Goal: Task Accomplishment & Management: Complete application form

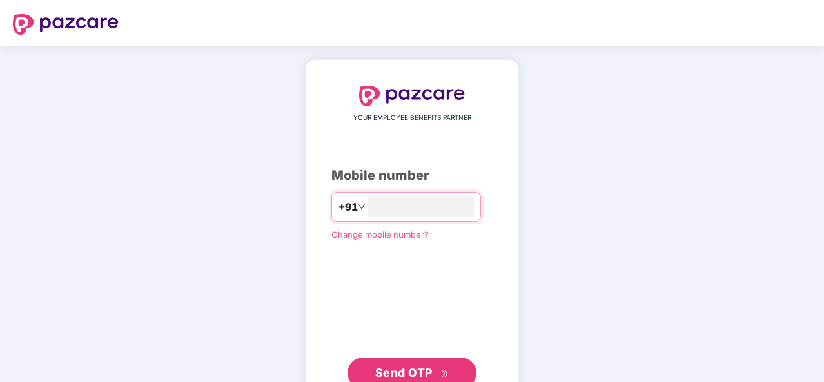
scroll to position [44, 0]
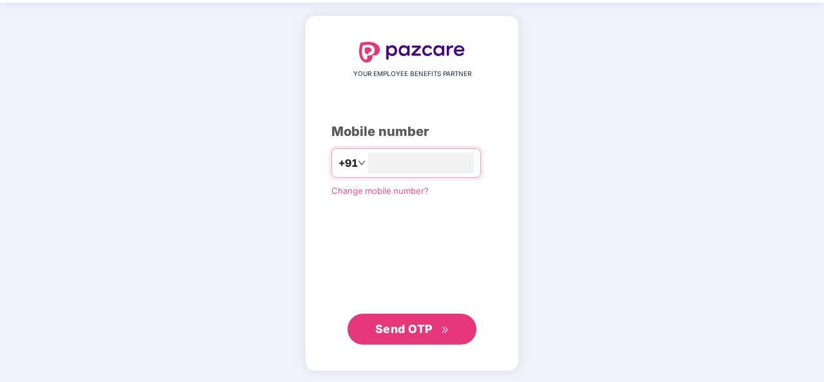
type input "**********"
click at [421, 330] on span "Send OTP" at bounding box center [403, 329] width 57 height 14
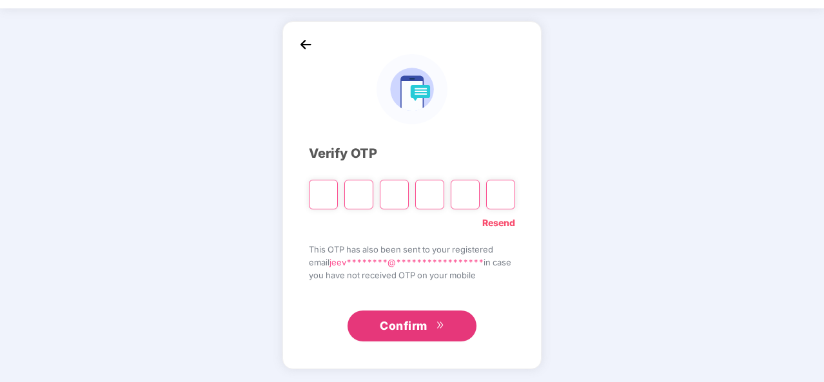
scroll to position [37, 0]
type input "*"
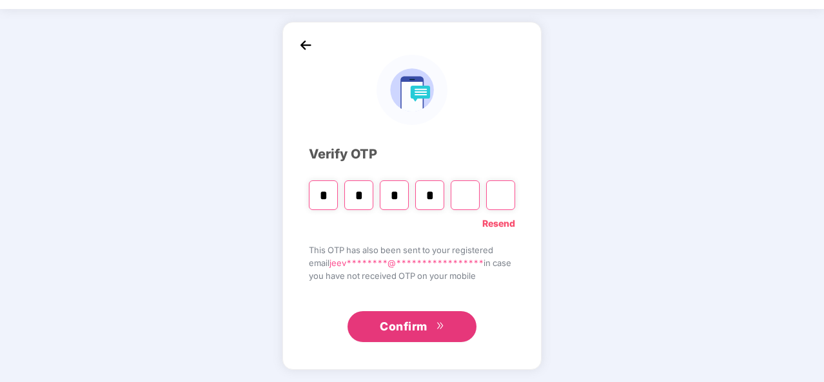
type input "*"
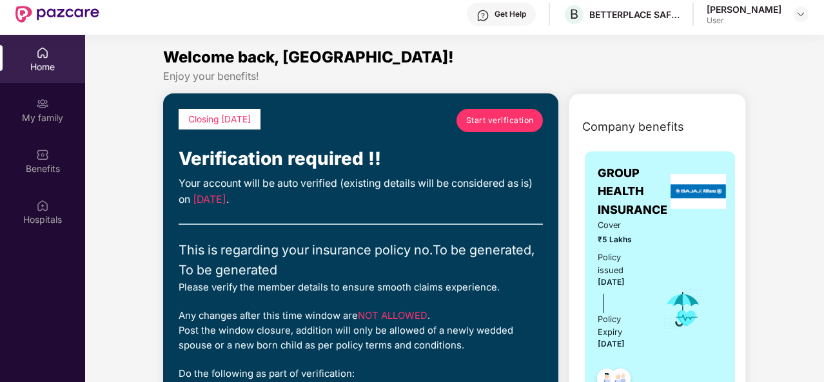
click at [481, 116] on span "Start verification" at bounding box center [500, 120] width 68 height 12
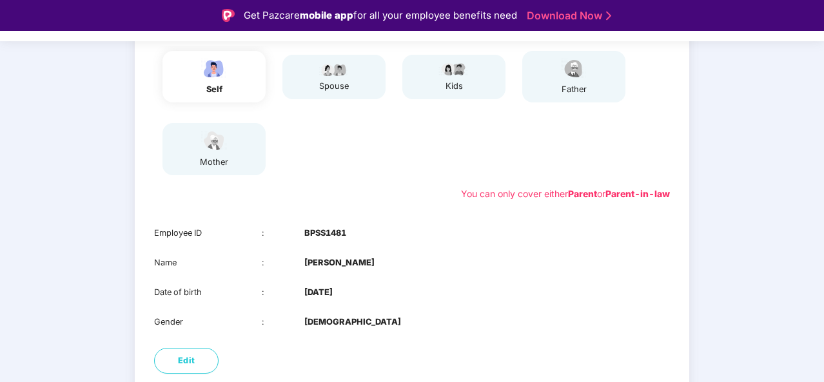
scroll to position [233, 0]
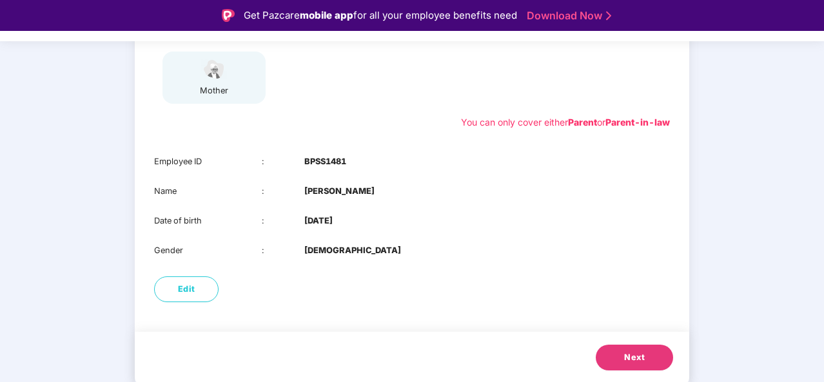
click at [620, 353] on button "Next" at bounding box center [634, 358] width 77 height 26
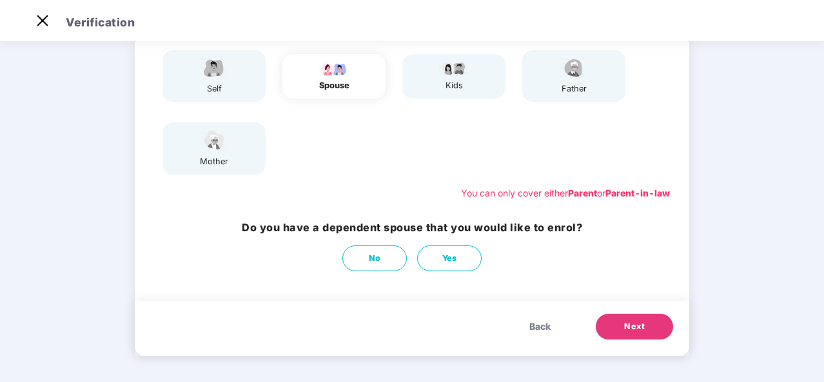
click at [552, 83] on div "father" at bounding box center [573, 76] width 103 height 52
click at [595, 98] on div "father" at bounding box center [573, 76] width 103 height 52
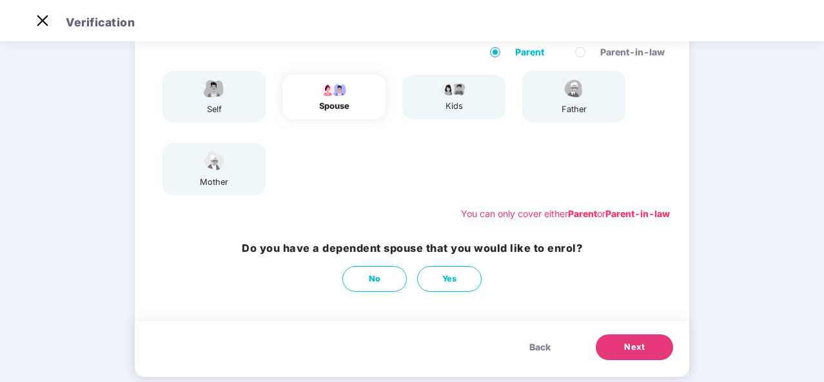
scroll to position [115, 0]
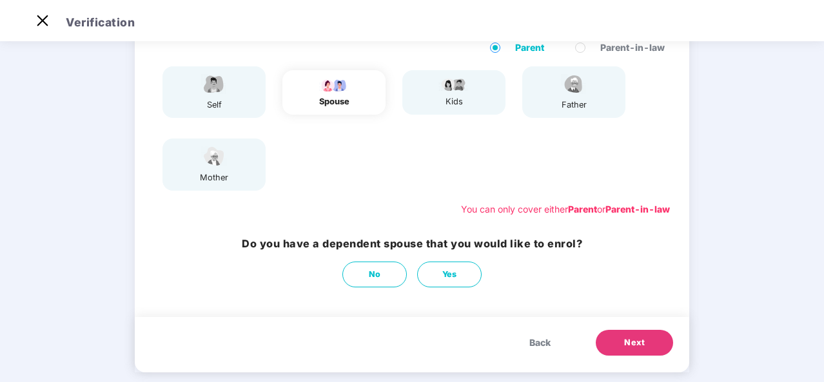
click at [618, 339] on button "Next" at bounding box center [634, 343] width 77 height 26
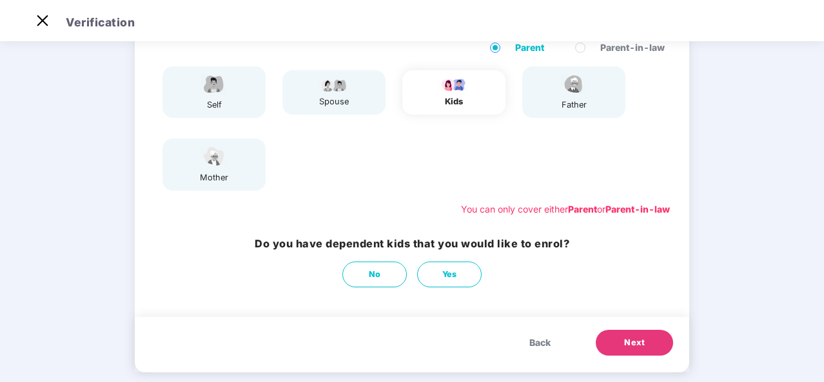
click at [613, 337] on button "Next" at bounding box center [634, 343] width 77 height 26
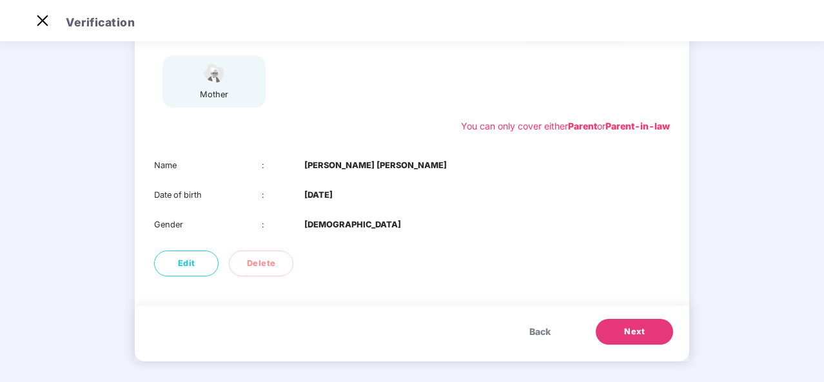
scroll to position [203, 0]
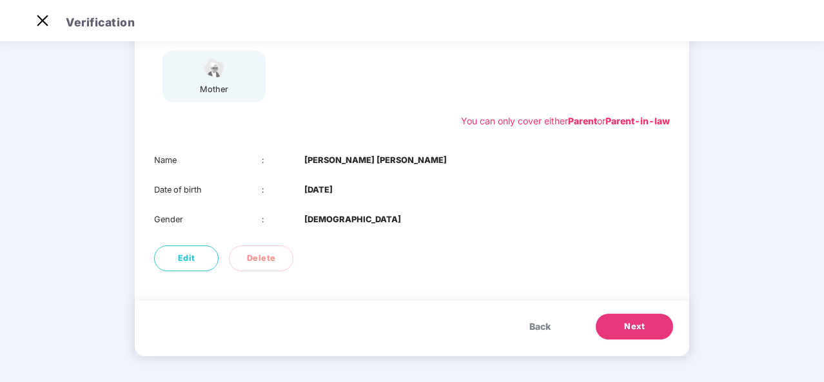
click at [614, 328] on button "Next" at bounding box center [634, 327] width 77 height 26
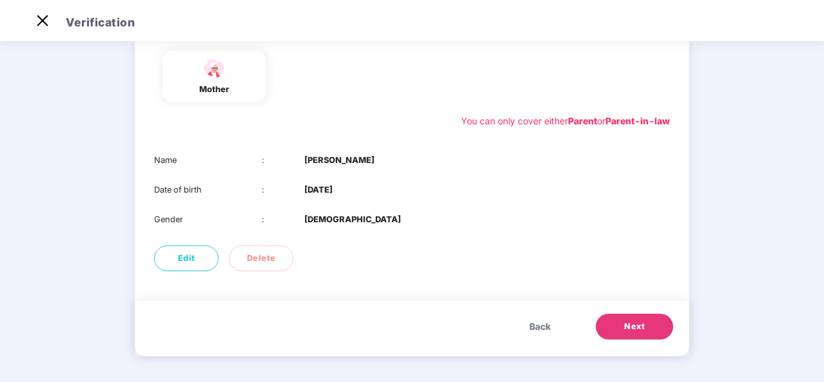
click at [633, 331] on span "Next" at bounding box center [634, 327] width 21 height 13
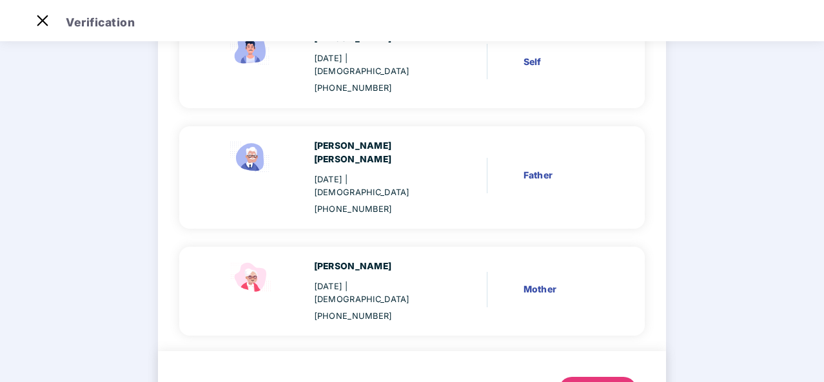
scroll to position [161, 0]
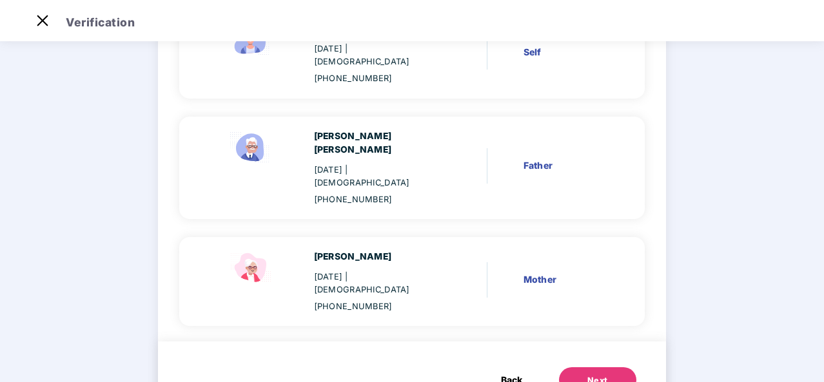
click at [588, 375] on div "Next" at bounding box center [598, 381] width 21 height 13
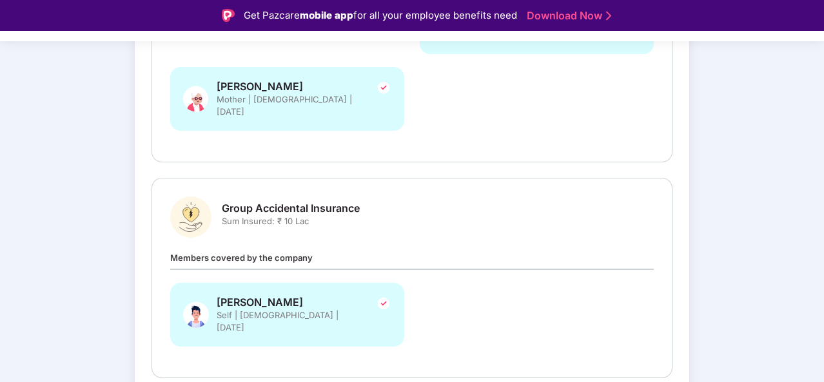
scroll to position [31, 0]
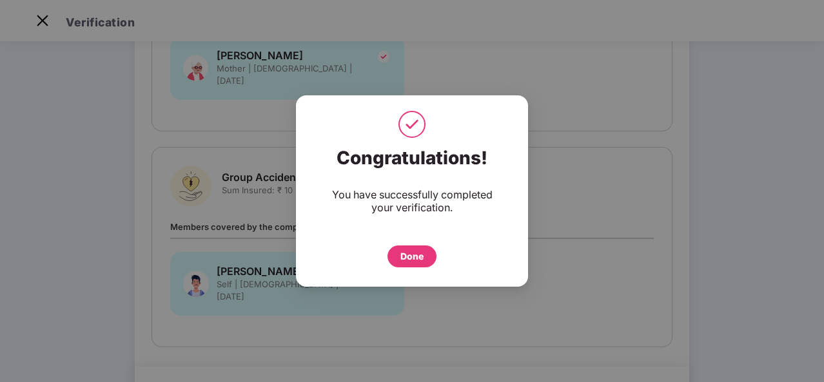
click at [417, 253] on div "Done" at bounding box center [412, 257] width 23 height 14
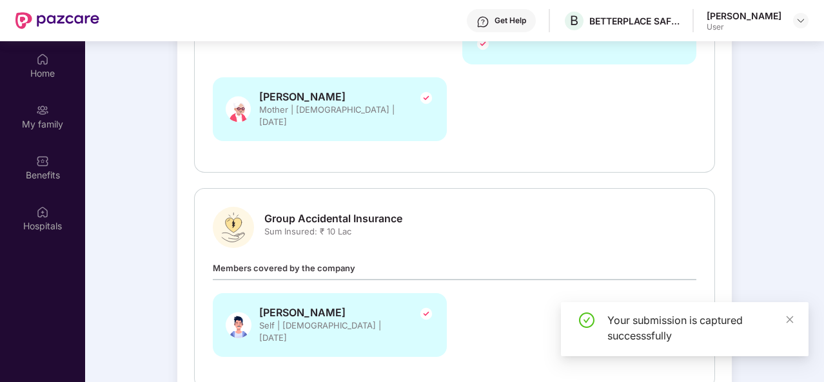
scroll to position [72, 0]
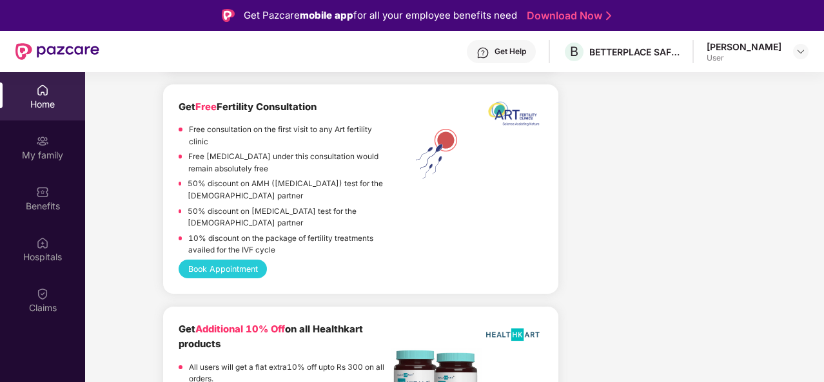
scroll to position [2652, 0]
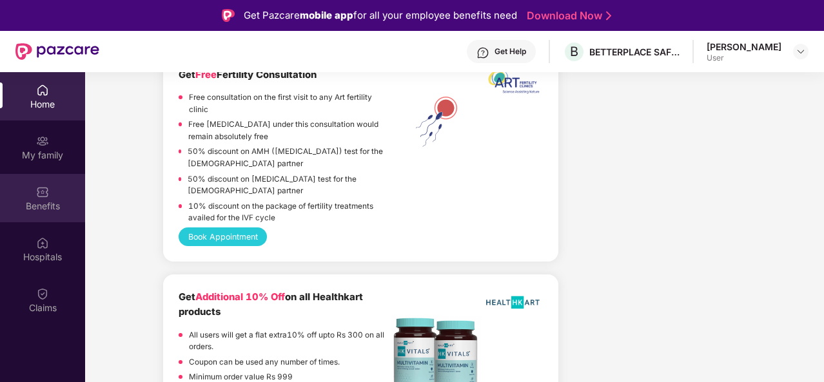
click at [45, 201] on div "Benefits" at bounding box center [42, 206] width 85 height 13
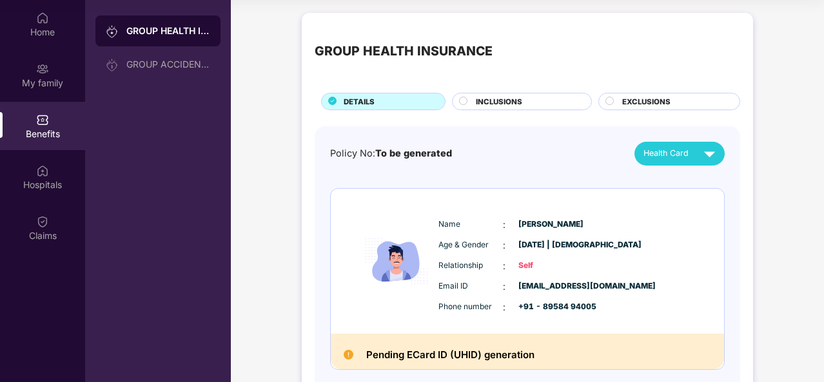
click at [519, 105] on span "INCLUSIONS" at bounding box center [499, 102] width 46 height 12
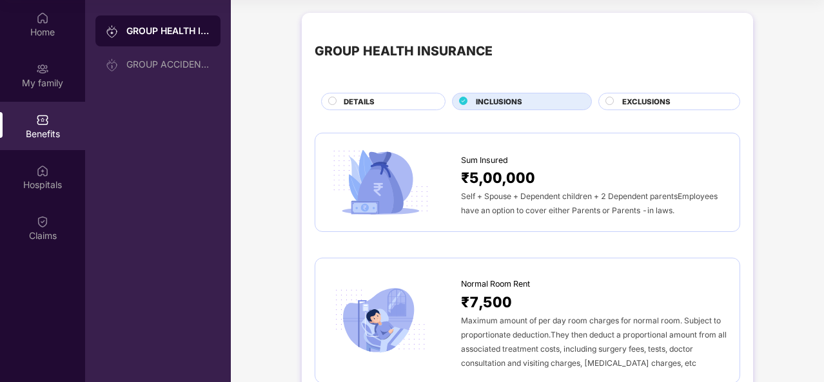
click at [613, 101] on circle at bounding box center [610, 101] width 8 height 8
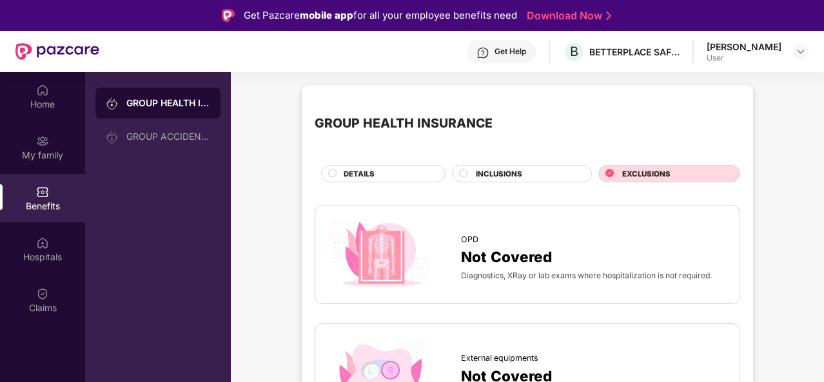
click at [375, 165] on div "DETAILS" at bounding box center [383, 173] width 124 height 17
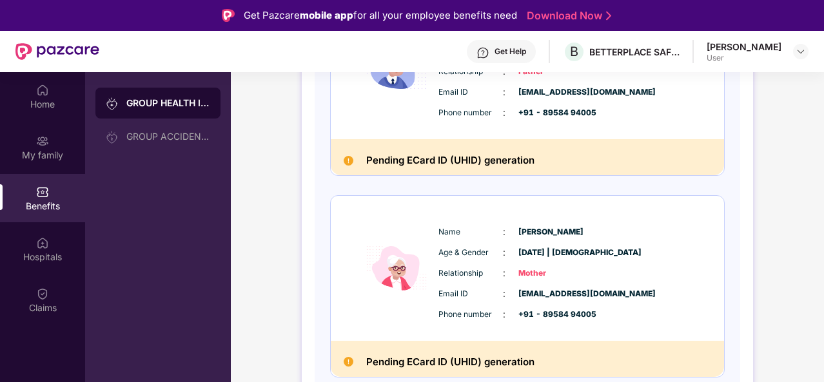
scroll to position [469, 0]
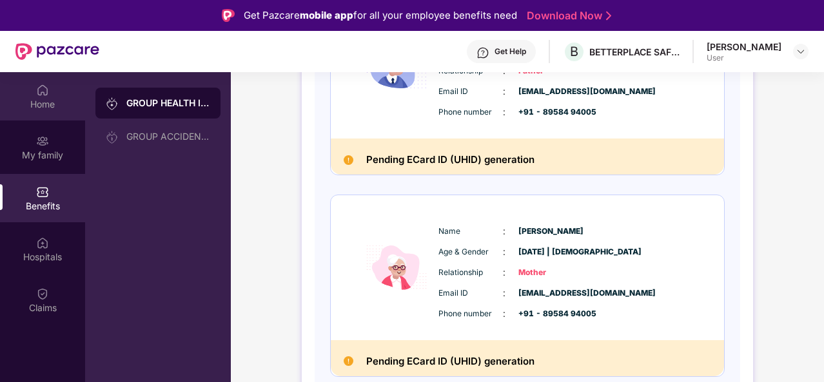
click at [48, 103] on div "Home" at bounding box center [42, 104] width 85 height 13
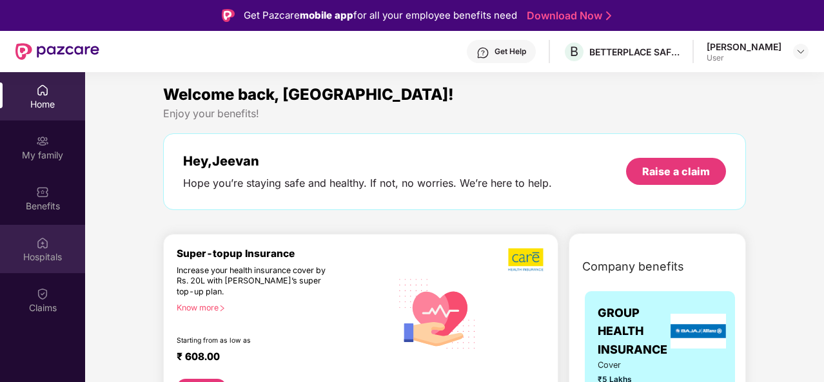
click at [41, 263] on div "Hospitals" at bounding box center [42, 257] width 85 height 13
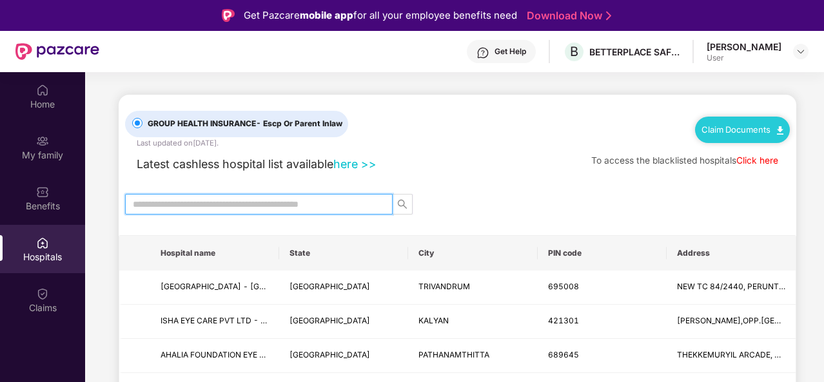
click at [279, 206] on input "text" at bounding box center [254, 204] width 242 height 14
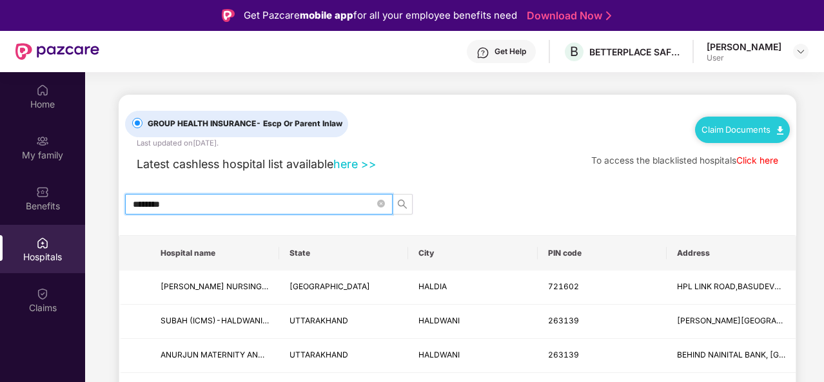
type input "********"
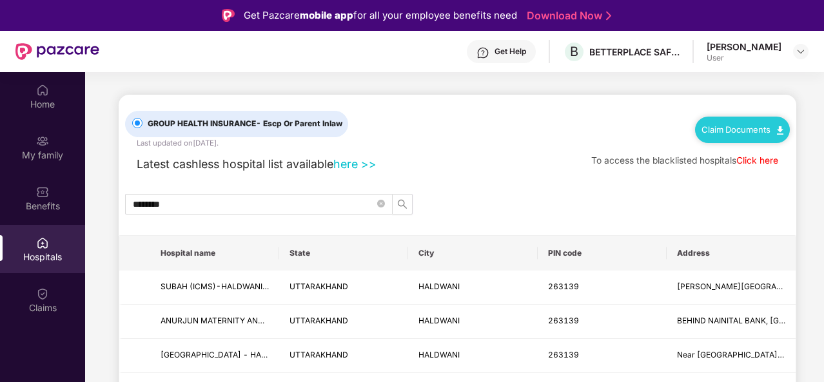
click at [367, 163] on link "here >>" at bounding box center [354, 164] width 43 height 14
click at [46, 142] on img at bounding box center [42, 141] width 13 height 13
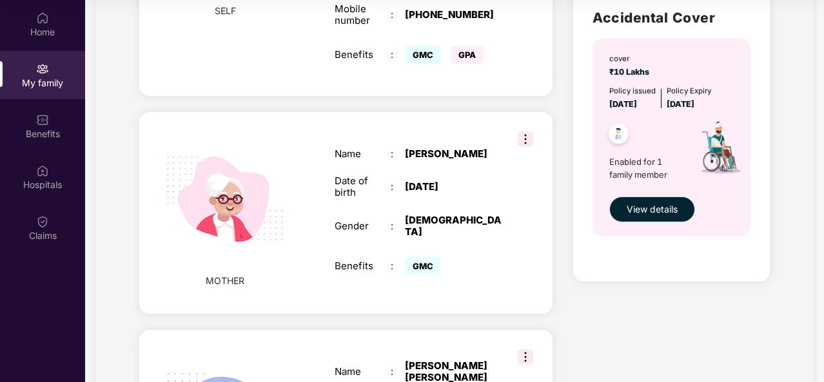
scroll to position [417, 0]
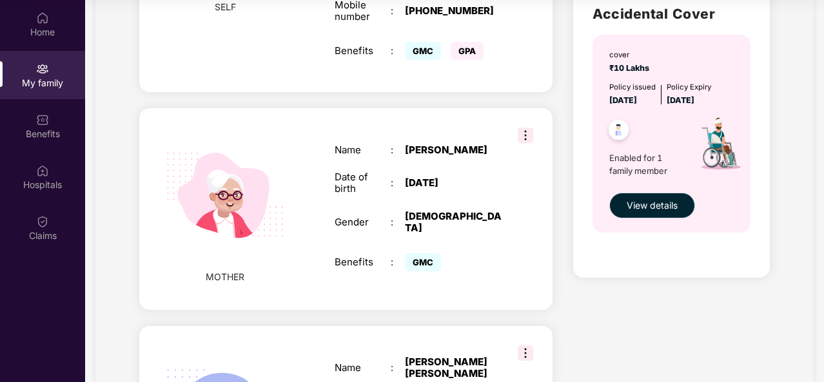
click at [662, 202] on span "View details" at bounding box center [652, 206] width 51 height 14
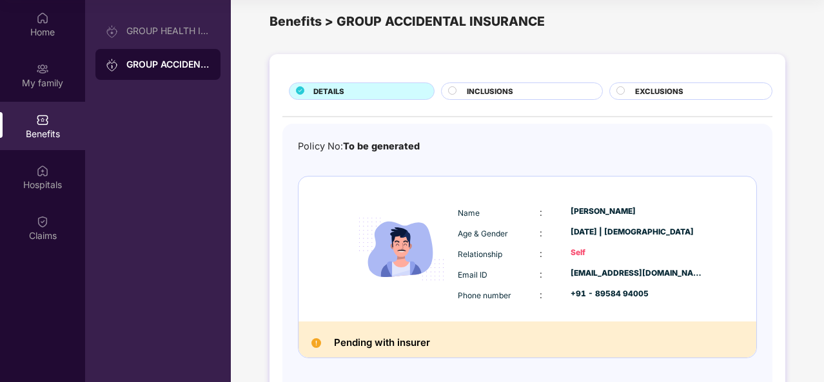
scroll to position [0, 0]
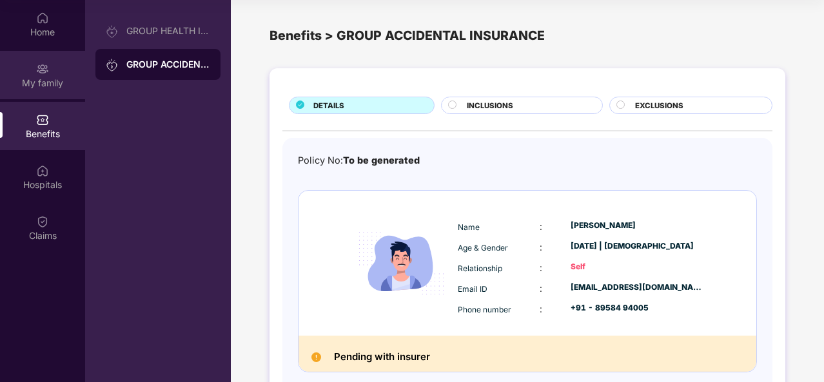
click at [41, 75] on div "My family" at bounding box center [42, 75] width 85 height 48
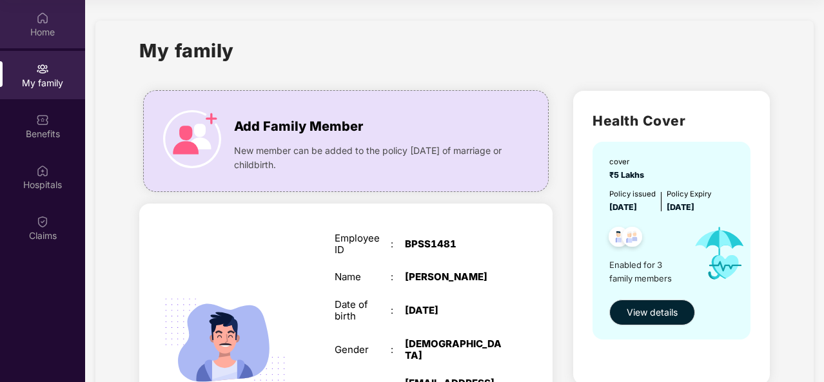
click at [42, 21] on img at bounding box center [42, 18] width 13 height 13
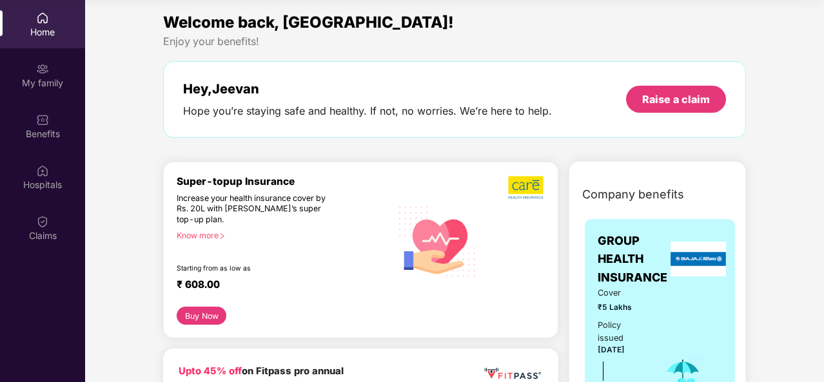
click at [225, 233] on icon "right" at bounding box center [222, 236] width 7 height 7
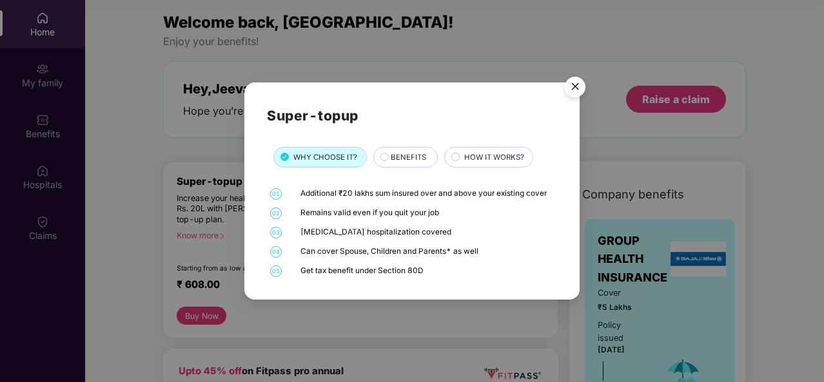
click at [395, 157] on span "BENEFITS" at bounding box center [408, 158] width 35 height 12
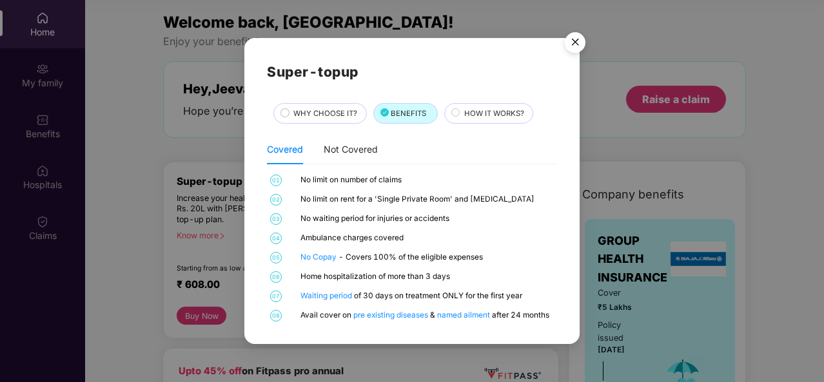
click at [462, 116] on div "HOW IT WORKS?" at bounding box center [492, 115] width 69 height 14
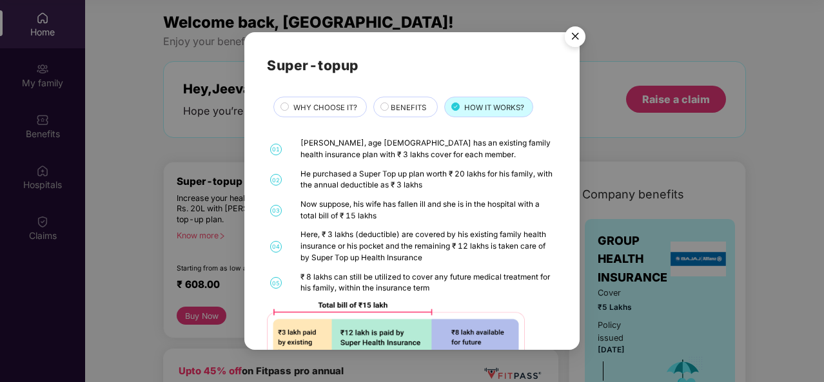
click at [308, 108] on span "WHY CHOOSE IT?" at bounding box center [325, 108] width 64 height 12
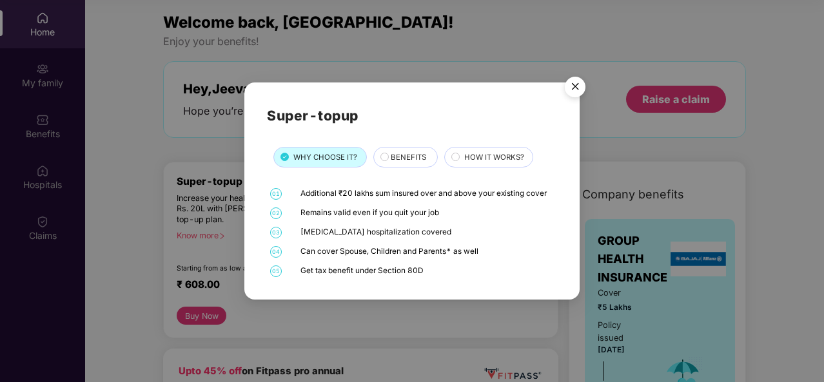
click at [574, 86] on img "Close" at bounding box center [575, 89] width 36 height 36
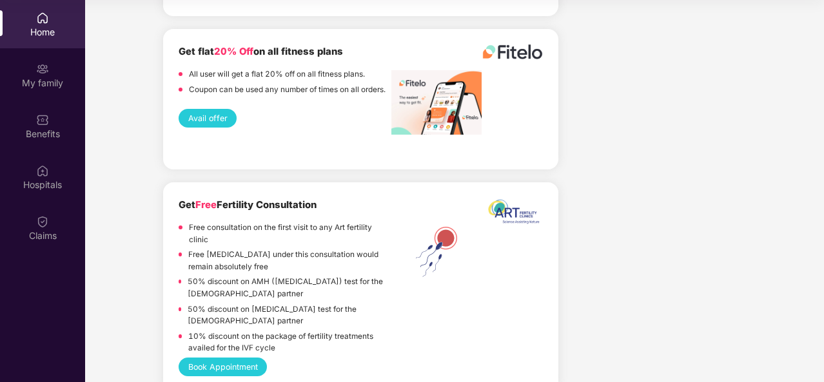
scroll to position [2419, 0]
